Goal: Transaction & Acquisition: Subscribe to service/newsletter

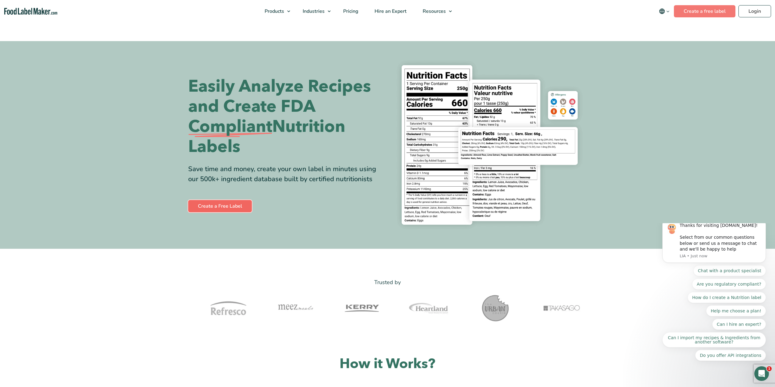
click at [222, 205] on link "Create a Free Label" at bounding box center [220, 206] width 64 height 12
